Goal: Information Seeking & Learning: Learn about a topic

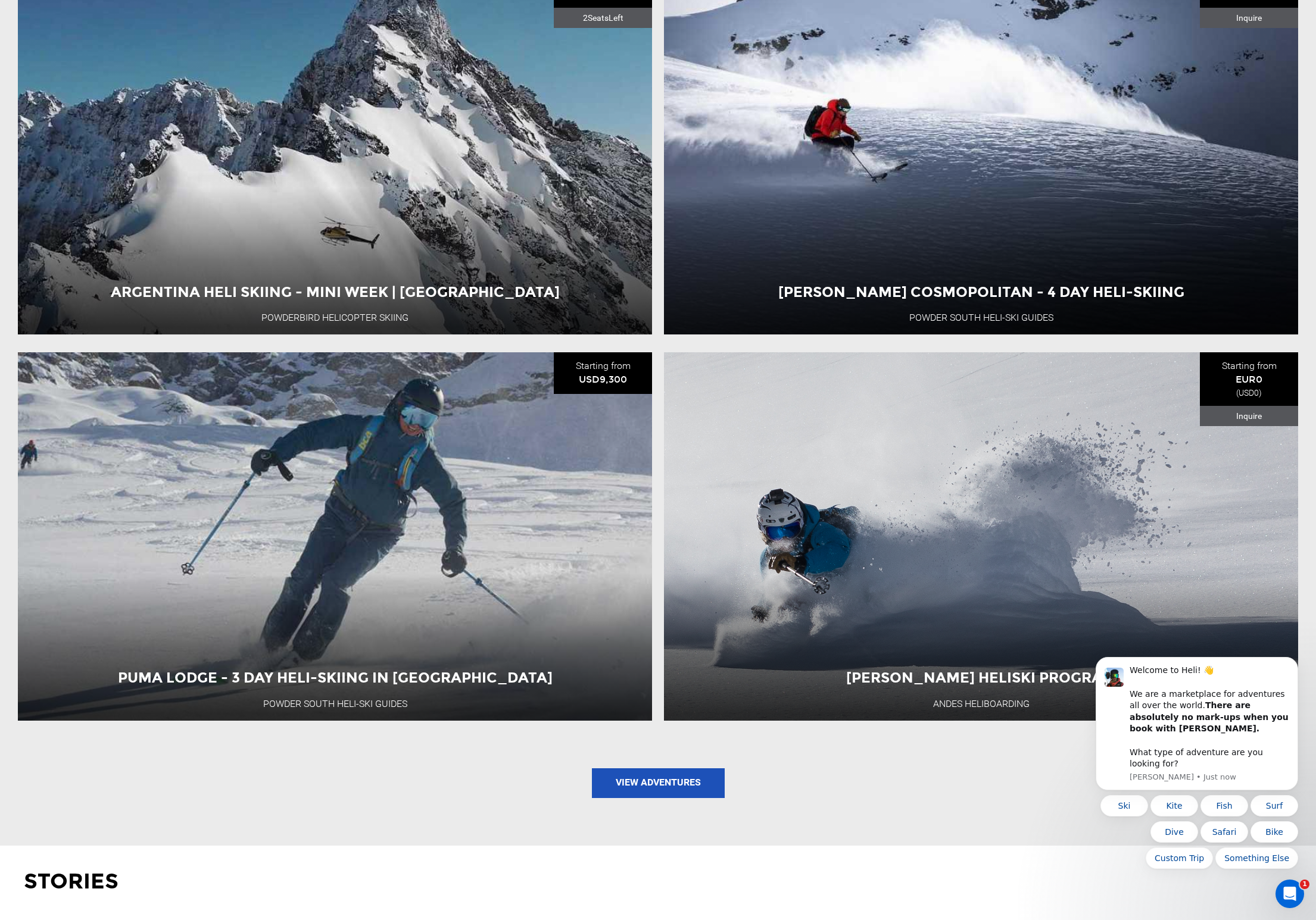
scroll to position [1555, 0]
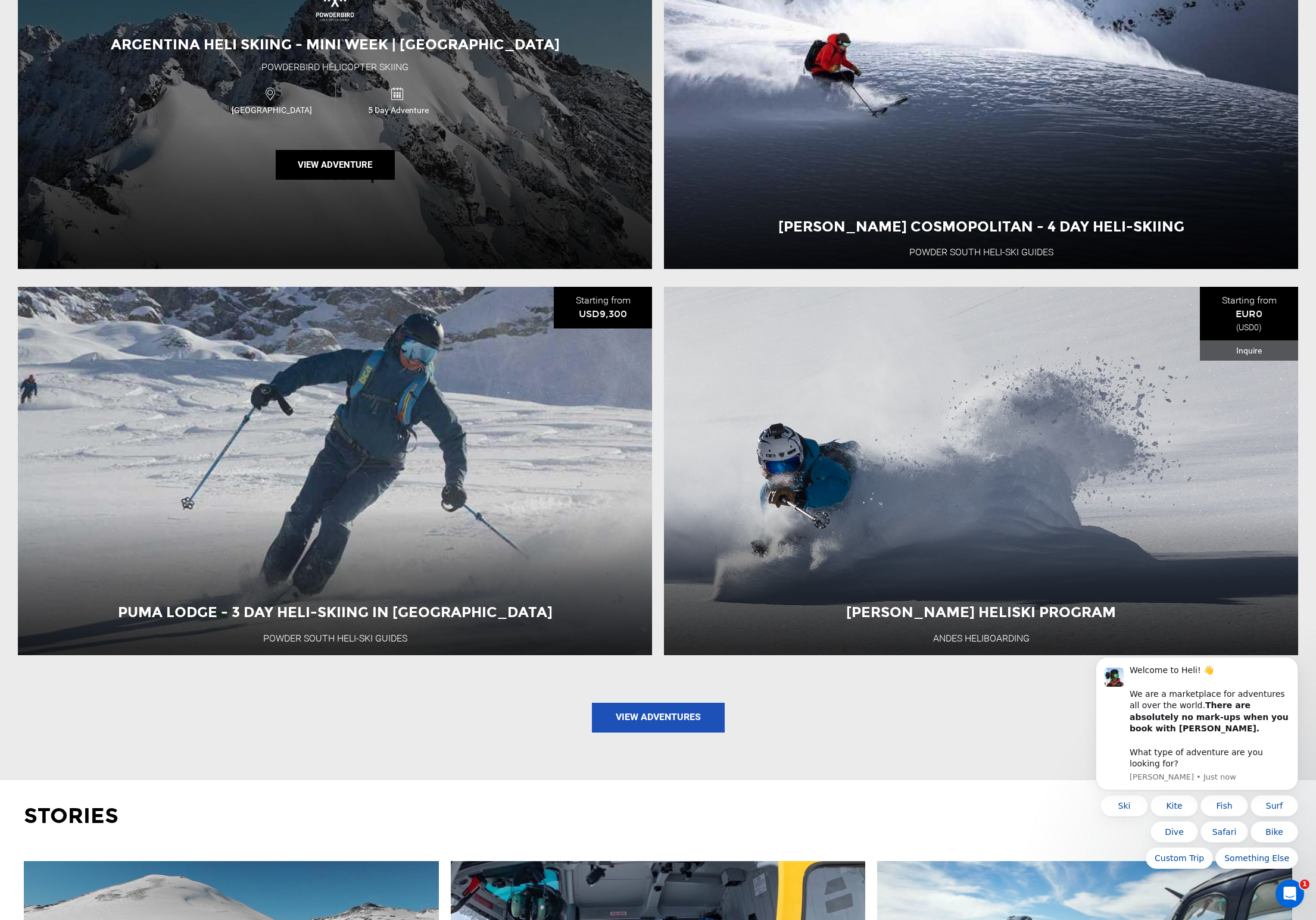
click at [476, 242] on div "Argentina Heli Skiing - Mini Week | [GEOGRAPHIC_DATA] Hotel Powderbird Helicopt…" at bounding box center [335, 85] width 634 height 369
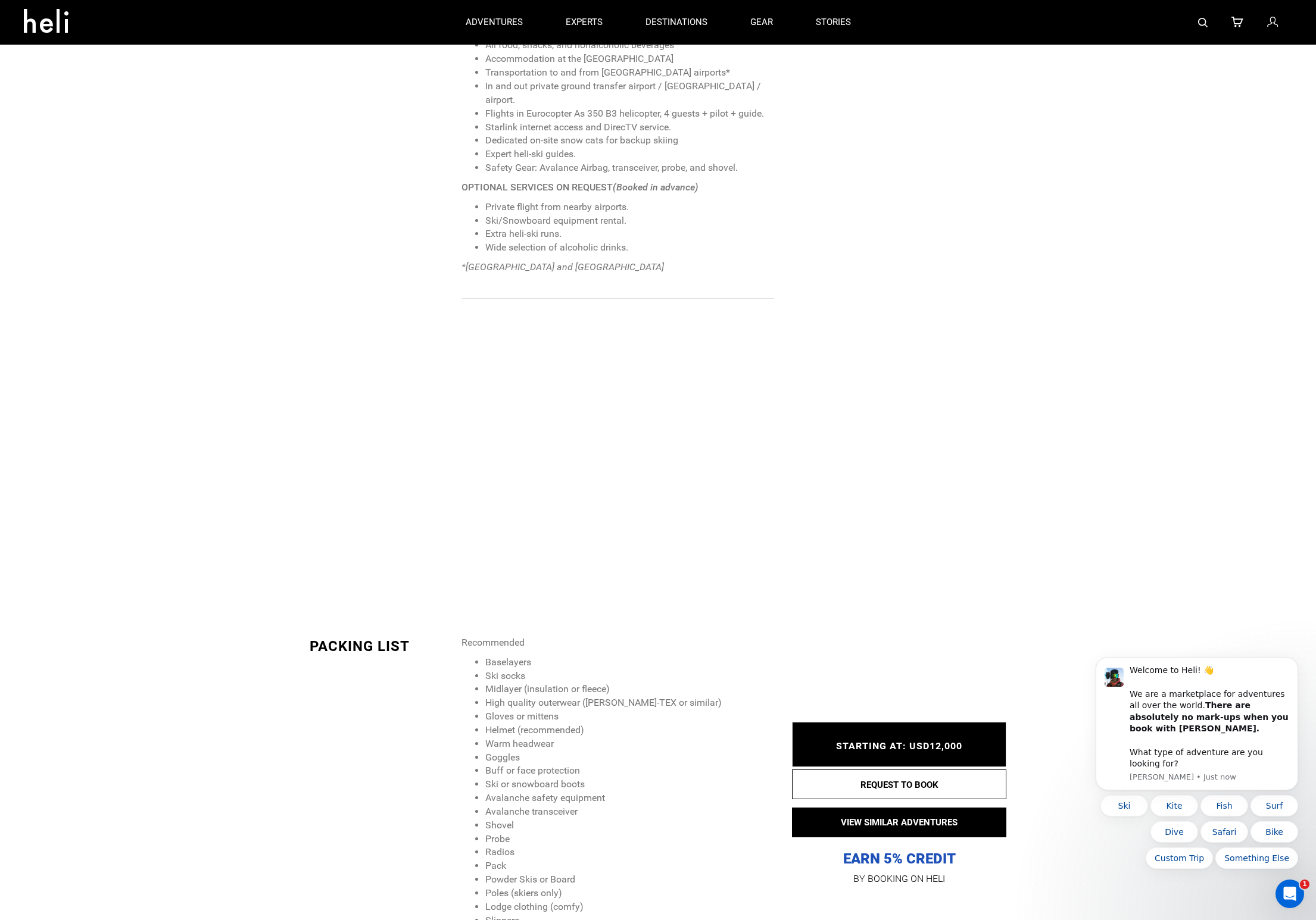
scroll to position [1394, 0]
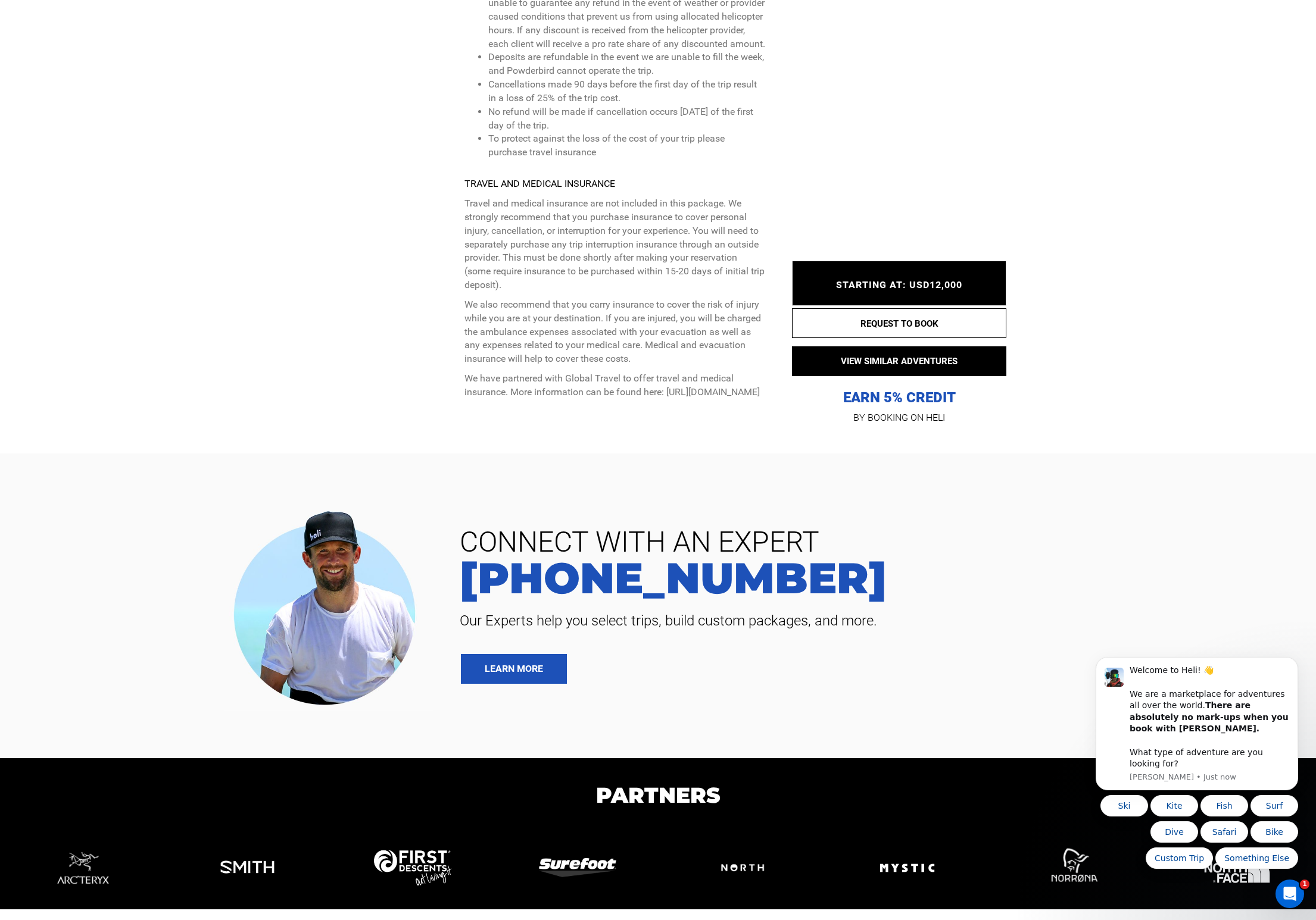
scroll to position [4068, 0]
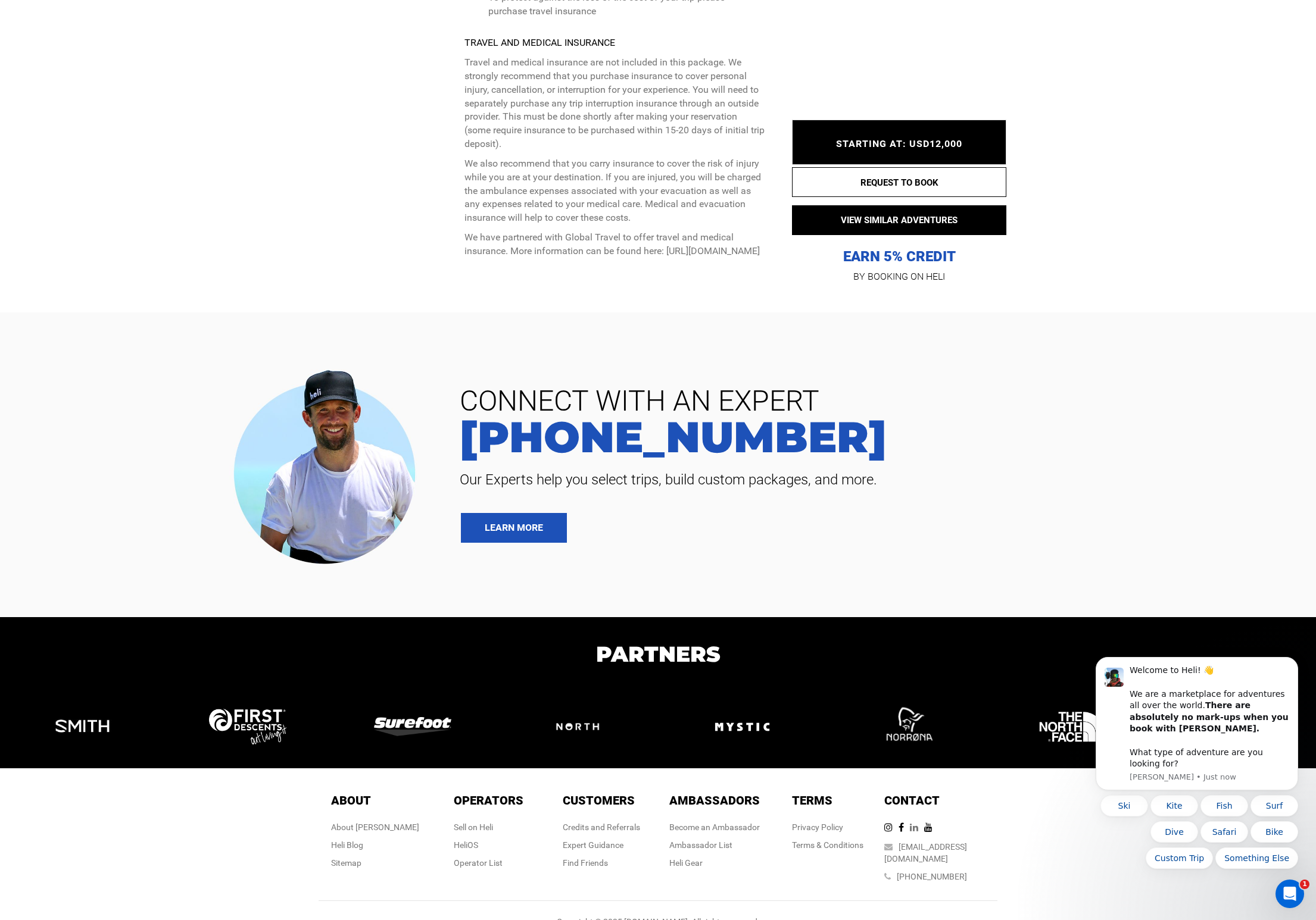
click at [924, 822] on icon at bounding box center [917, 827] width 15 height 9
click at [910, 822] on icon at bounding box center [904, 827] width 12 height 9
click at [898, 822] on icon at bounding box center [891, 827] width 15 height 9
click at [362, 822] on div "About [PERSON_NAME]" at bounding box center [375, 827] width 88 height 12
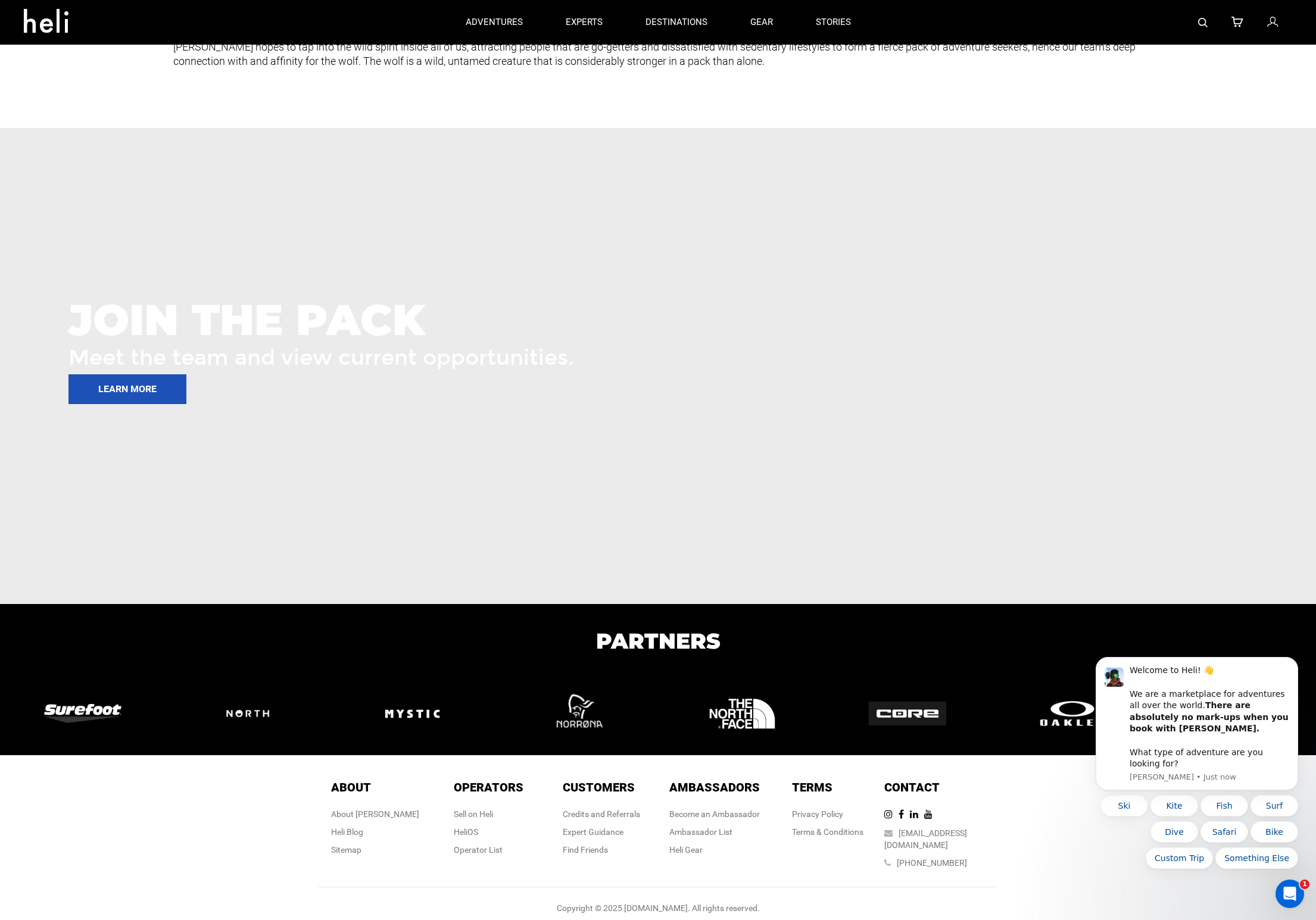
scroll to position [1041, 0]
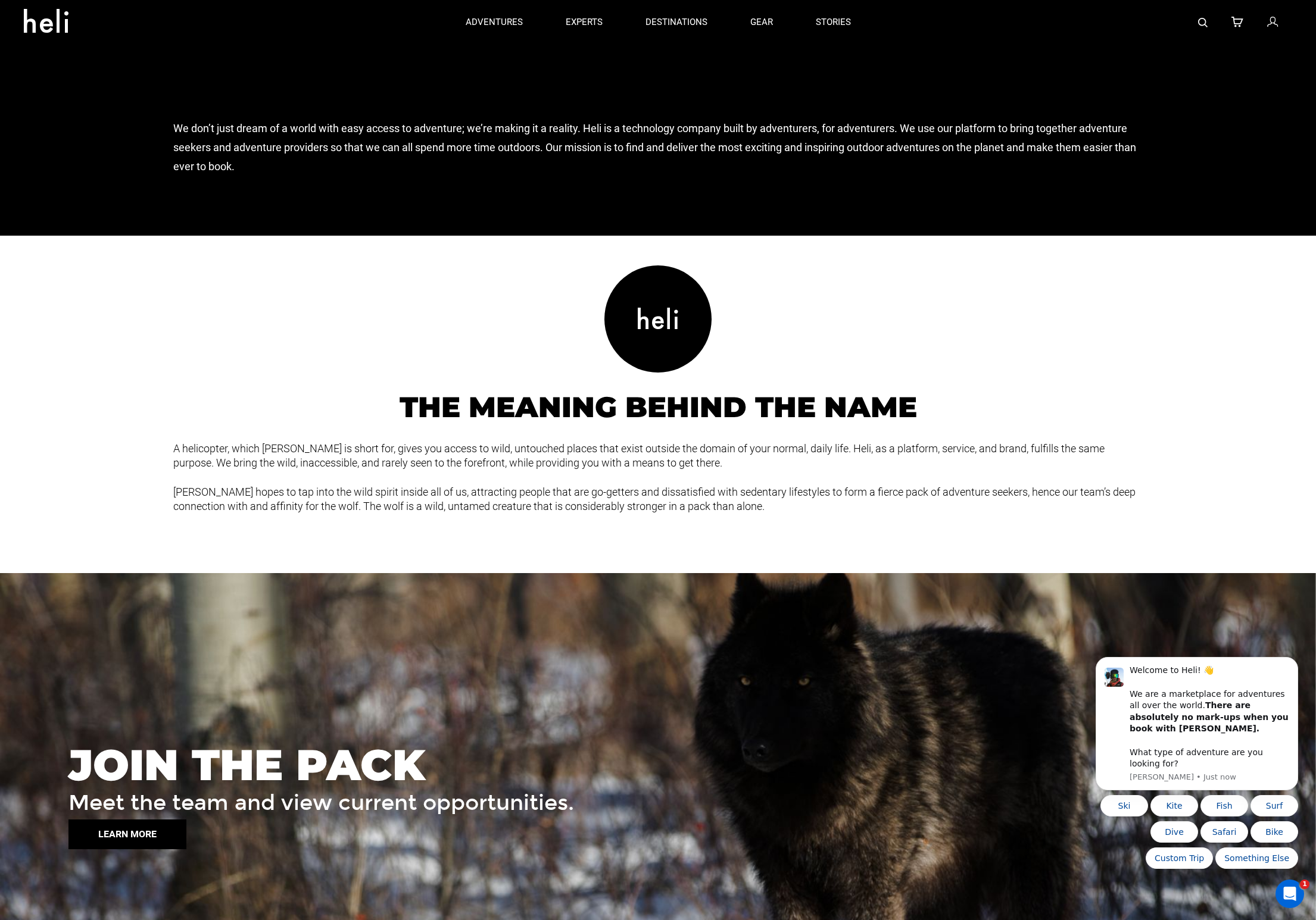
click at [160, 836] on button "LEARN MORE" at bounding box center [128, 834] width 118 height 30
